Goal: Find specific fact: Find specific fact

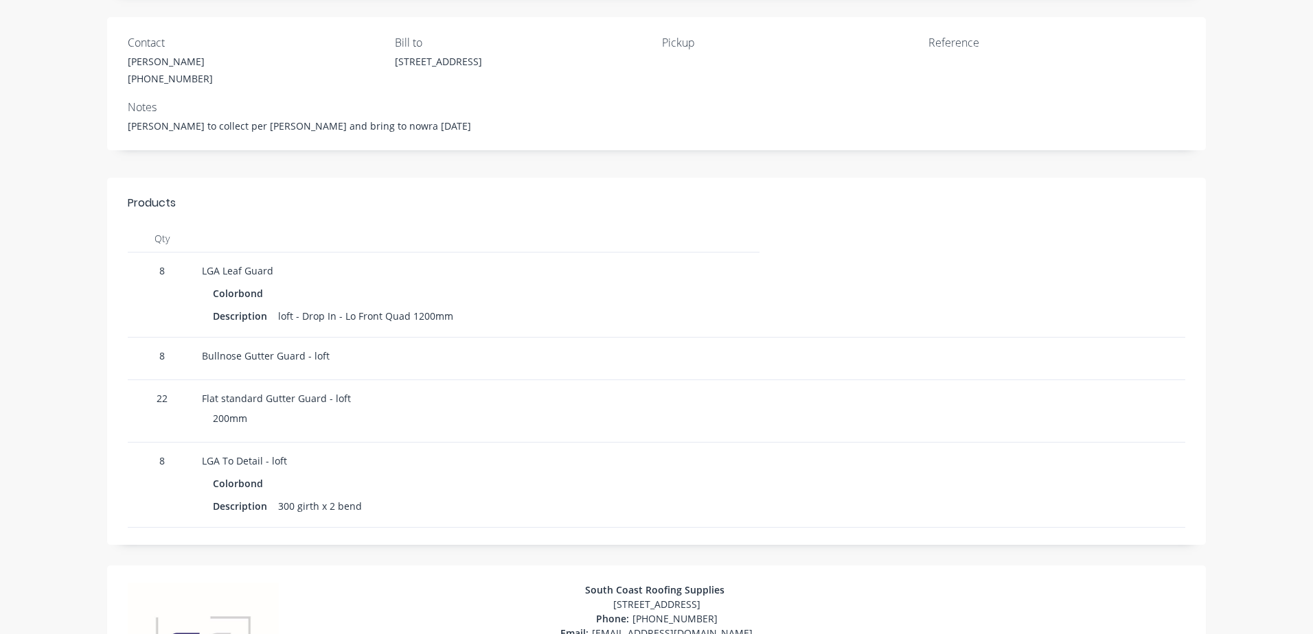
scroll to position [130, 0]
click at [270, 315] on div "Description" at bounding box center [245, 316] width 65 height 20
drag, startPoint x: 270, startPoint y: 315, endPoint x: 439, endPoint y: 321, distance: 169.0
click at [439, 321] on div "Description loft - Drop In - Lo Front Quad 1200mm" at bounding box center [478, 316] width 530 height 20
drag, startPoint x: 439, startPoint y: 321, endPoint x: 357, endPoint y: 316, distance: 81.8
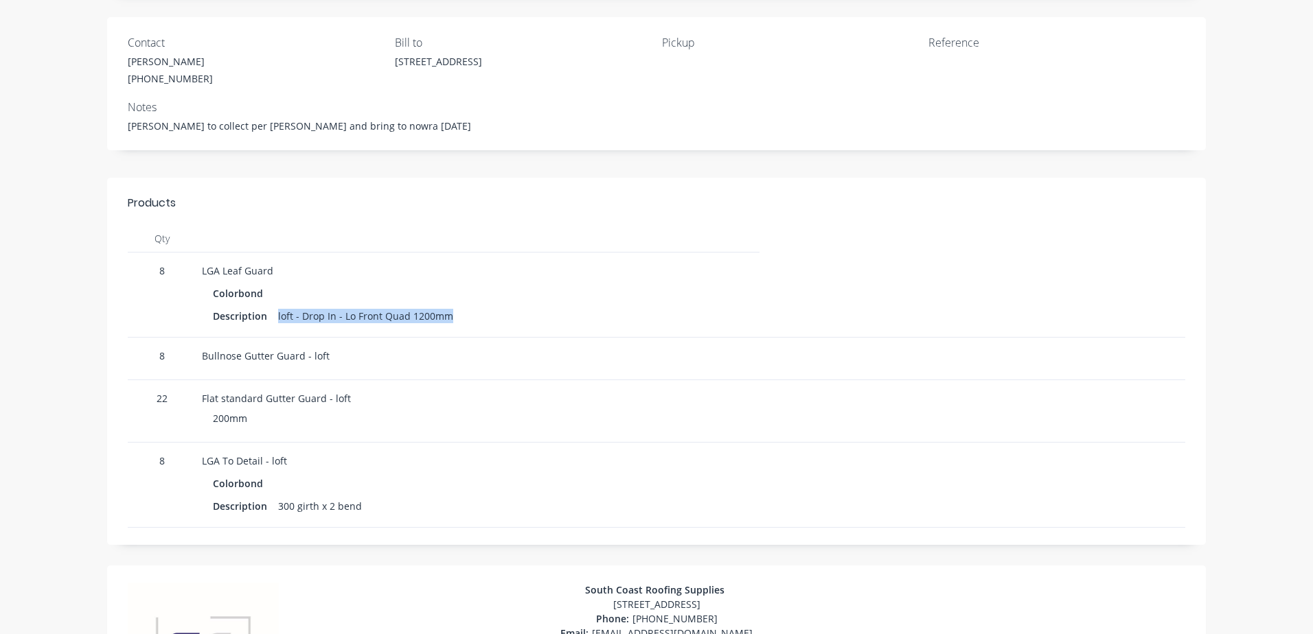
copy div "loft - Drop In - Lo Front Quad 1200mm"
drag, startPoint x: 198, startPoint y: 357, endPoint x: 323, endPoint y: 360, distance: 124.3
click at [323, 360] on div "Bullnose Gutter Guard - loft" at bounding box center [478, 356] width 552 height 14
drag, startPoint x: 323, startPoint y: 360, endPoint x: 313, endPoint y: 356, distance: 10.5
copy div "Bullnose Gutter Guard - loft"
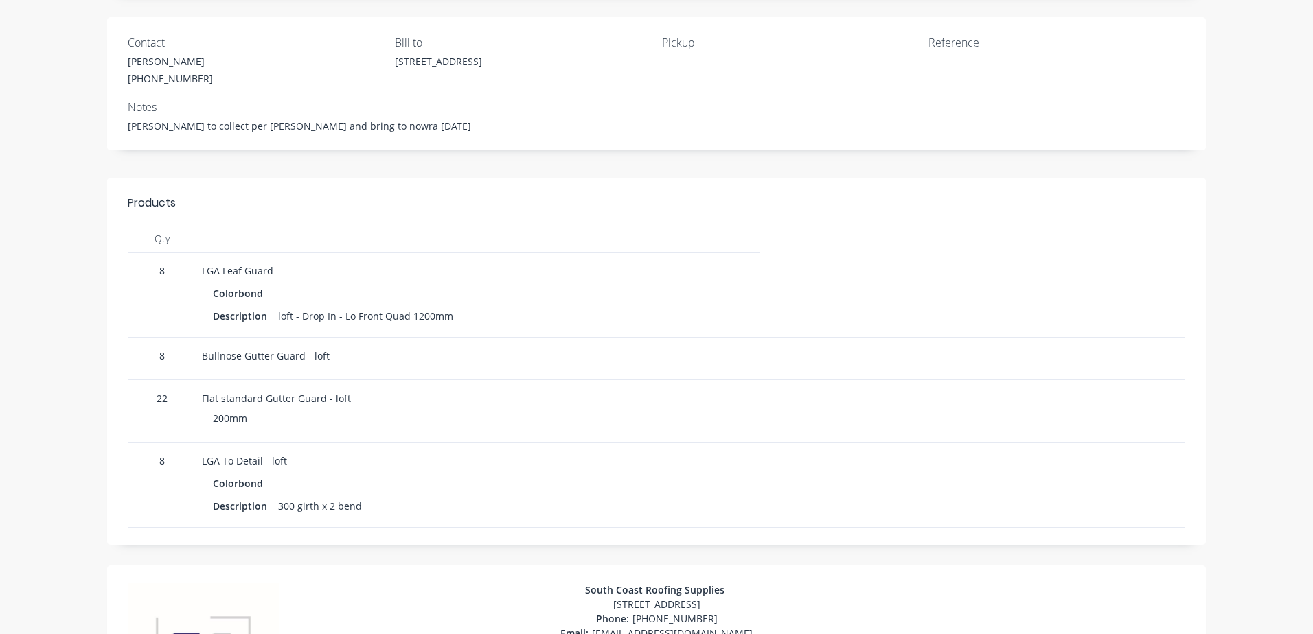
click at [202, 398] on div "Flat standard Gutter Guard - loft" at bounding box center [478, 398] width 552 height 14
drag, startPoint x: 197, startPoint y: 398, endPoint x: 256, endPoint y: 413, distance: 60.8
click at [256, 413] on div "Flat standard Gutter Guard - loft 200mm" at bounding box center [477, 411] width 563 height 62
drag, startPoint x: 256, startPoint y: 413, endPoint x: 240, endPoint y: 397, distance: 21.8
copy div "Flat standard Gutter Guard - loft 200mm"
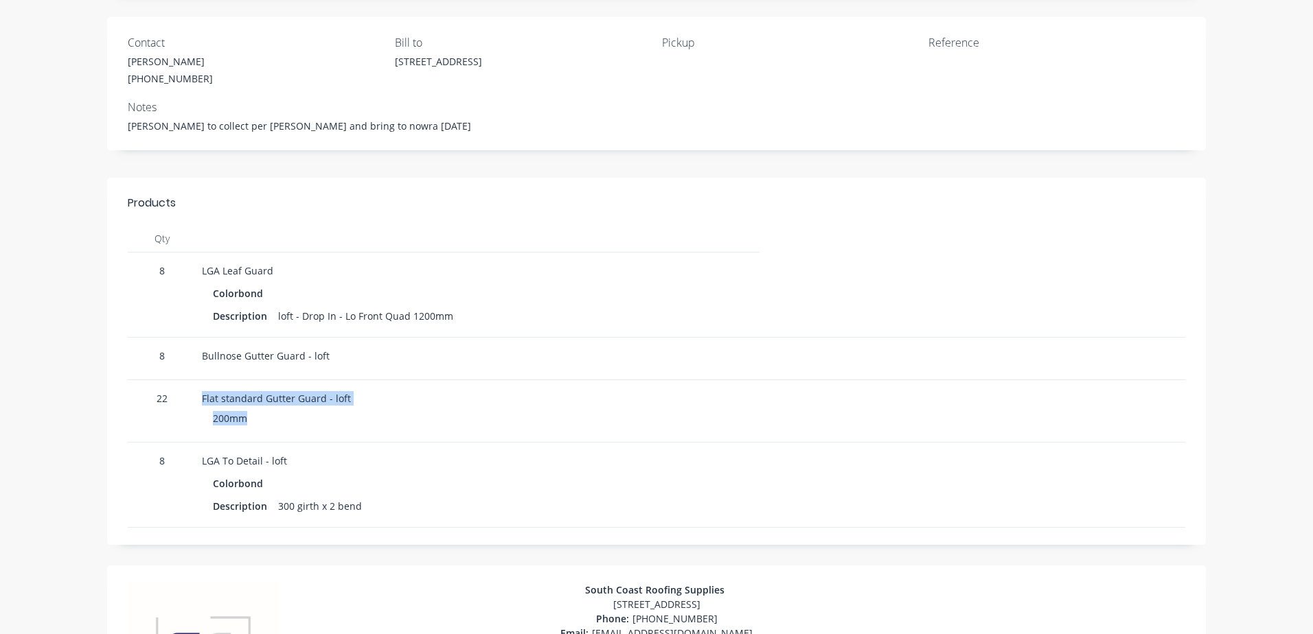
drag, startPoint x: 272, startPoint y: 508, endPoint x: 368, endPoint y: 504, distance: 96.2
click at [368, 504] on div "Description 300 girth x 2 bend" at bounding box center [478, 506] width 530 height 20
drag, startPoint x: 368, startPoint y: 504, endPoint x: 347, endPoint y: 503, distance: 21.3
copy div "300 girth x 2 bend"
drag, startPoint x: 263, startPoint y: 461, endPoint x: 279, endPoint y: 462, distance: 16.5
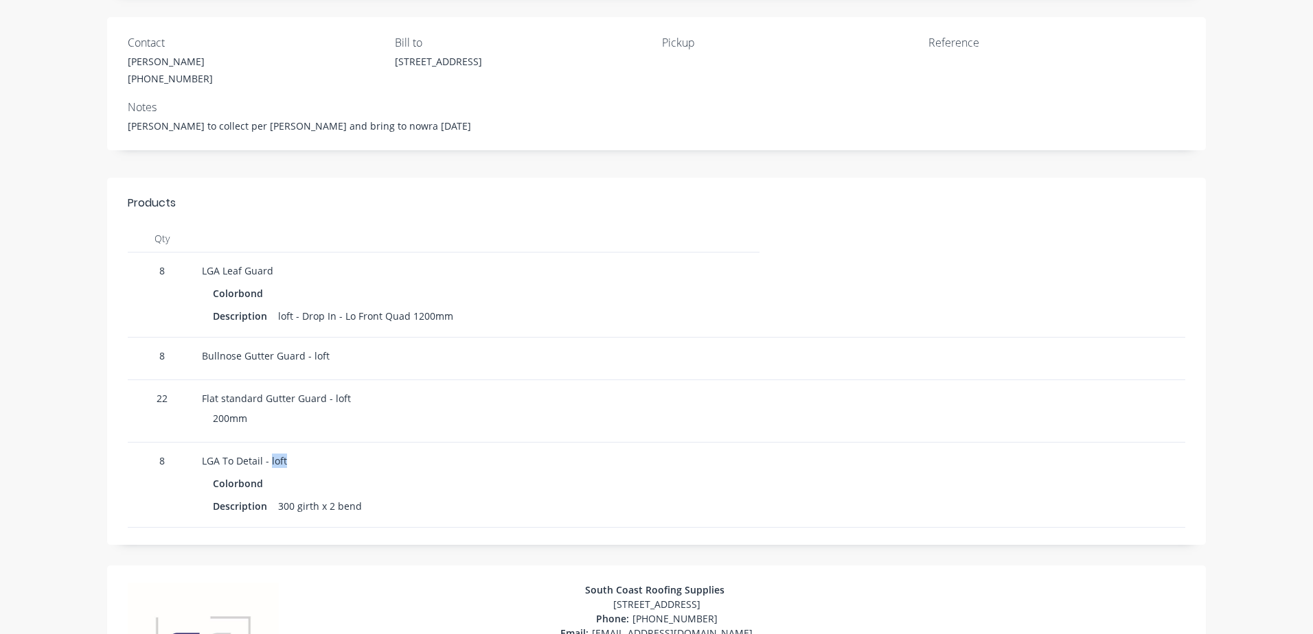
click at [279, 462] on div "LGA To Detail - loft" at bounding box center [478, 461] width 552 height 14
copy div "loft"
